Goal: Navigation & Orientation: Understand site structure

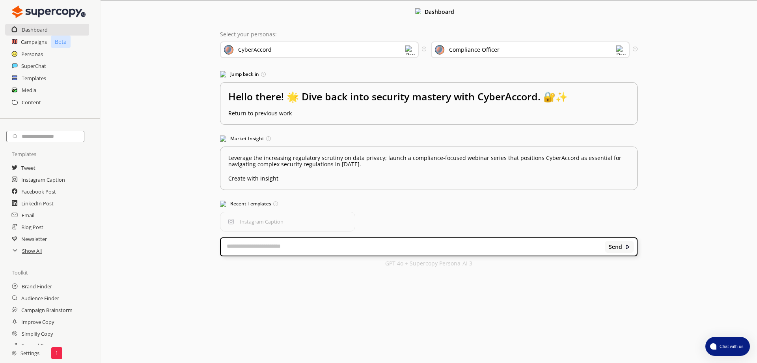
click at [385, 53] on div "CyberAccord" at bounding box center [319, 49] width 199 height 17
click at [31, 41] on h2 "Campaigns" at bounding box center [34, 42] width 26 height 12
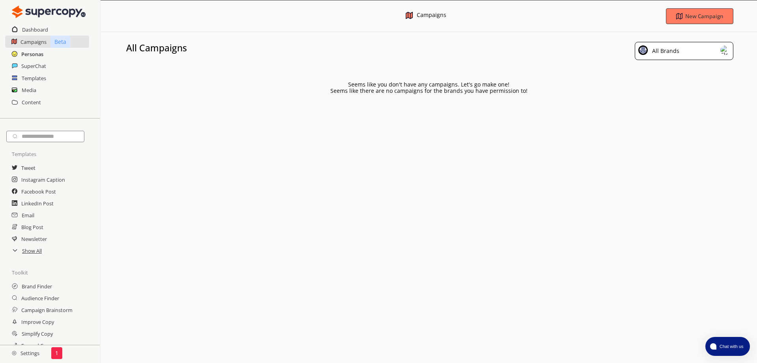
click at [41, 53] on h2 "Personas" at bounding box center [32, 54] width 22 height 12
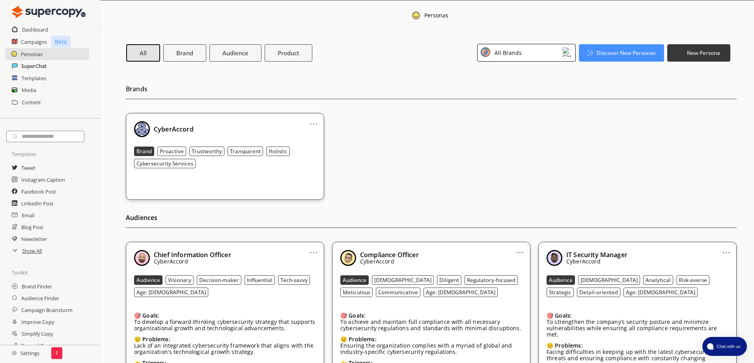
click at [44, 65] on h2 "SuperChat" at bounding box center [33, 66] width 25 height 12
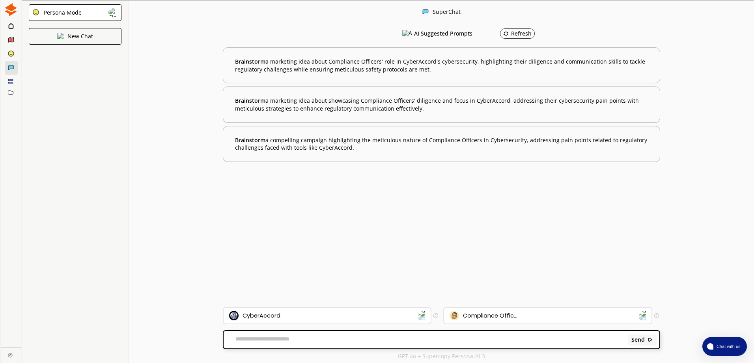
click at [9, 81] on icon at bounding box center [10, 81] width 5 height 5
